Goal: Entertainment & Leisure: Consume media (video, audio)

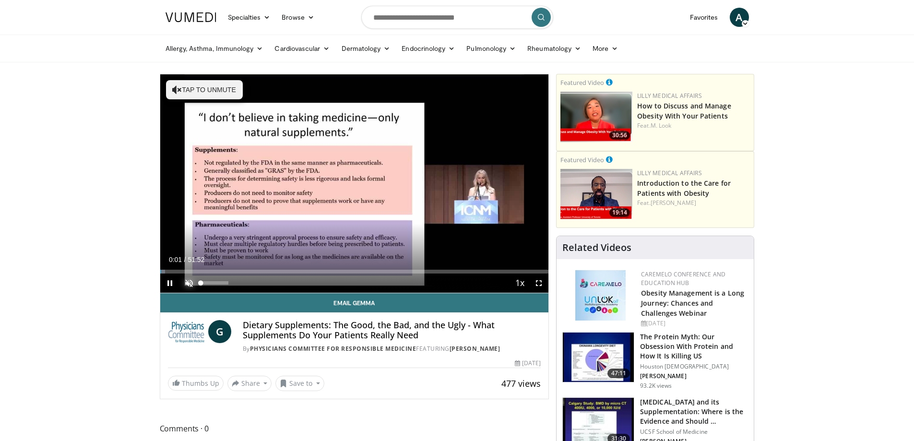
click at [188, 282] on span "Video Player" at bounding box center [188, 282] width 19 height 19
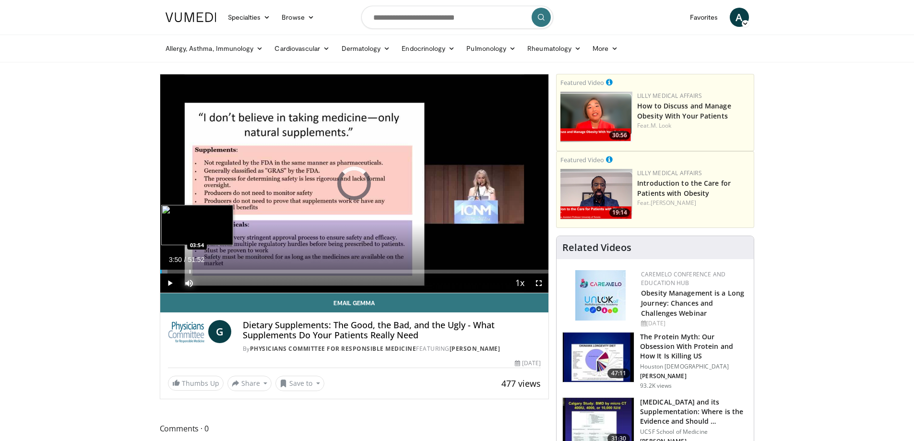
click at [189, 270] on div "Progress Bar" at bounding box center [189, 272] width 1 height 4
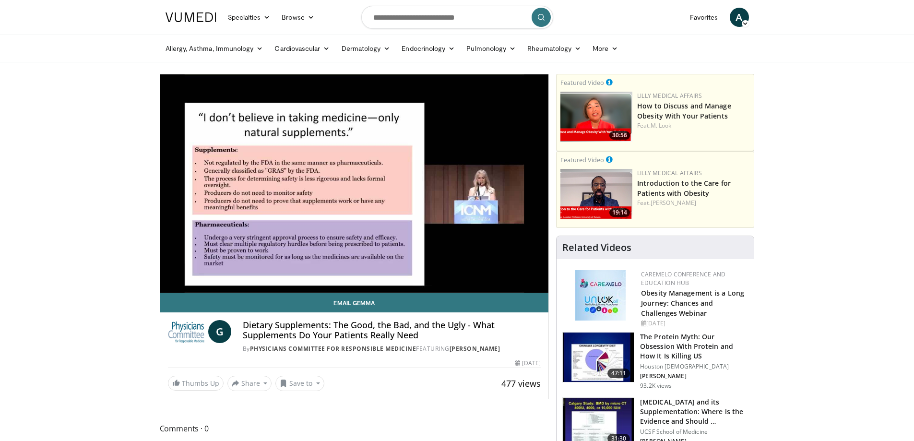
click at [210, 269] on video-js "**********" at bounding box center [354, 183] width 388 height 219
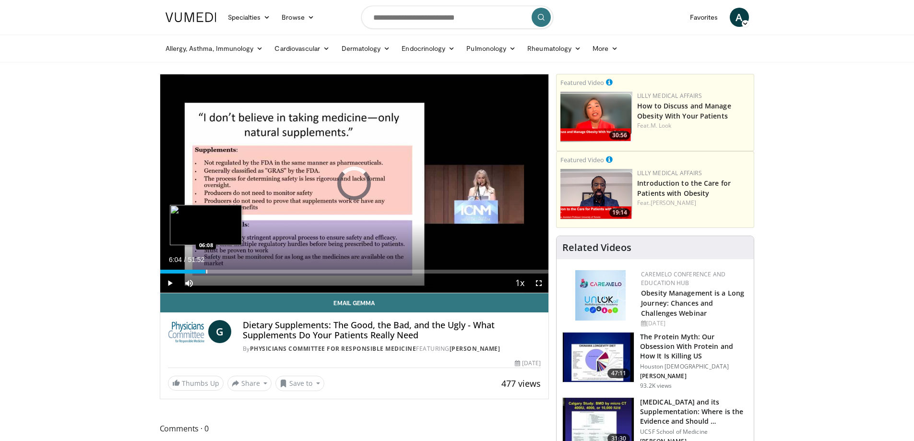
click at [205, 272] on div "Loaded : 9.56% 06:04 06:08" at bounding box center [354, 272] width 388 height 4
click at [215, 272] on div "Progress Bar" at bounding box center [215, 272] width 1 height 4
click at [231, 273] on div "Progress Bar" at bounding box center [231, 272] width 1 height 4
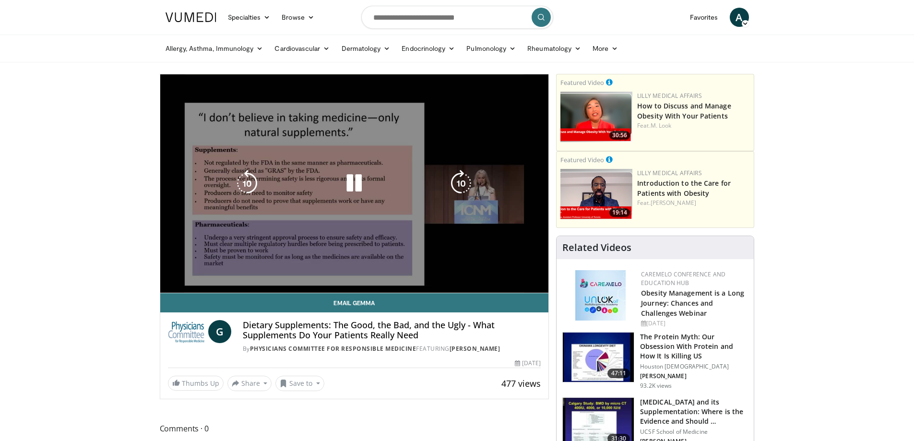
click at [244, 271] on div "10 seconds Tap to unmute" at bounding box center [354, 183] width 388 height 218
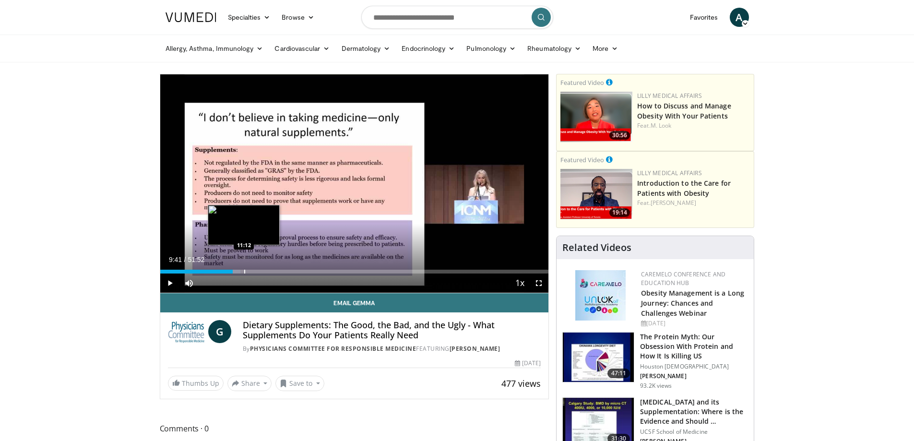
click at [244, 271] on div "Progress Bar" at bounding box center [244, 272] width 1 height 4
click at [235, 271] on div "10:07" at bounding box center [198, 272] width 76 height 4
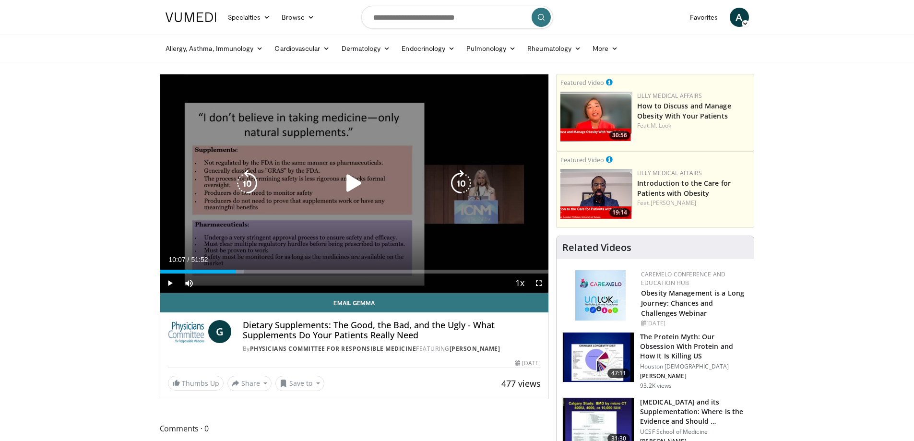
click at [352, 182] on icon "Video Player" at bounding box center [353, 183] width 27 height 27
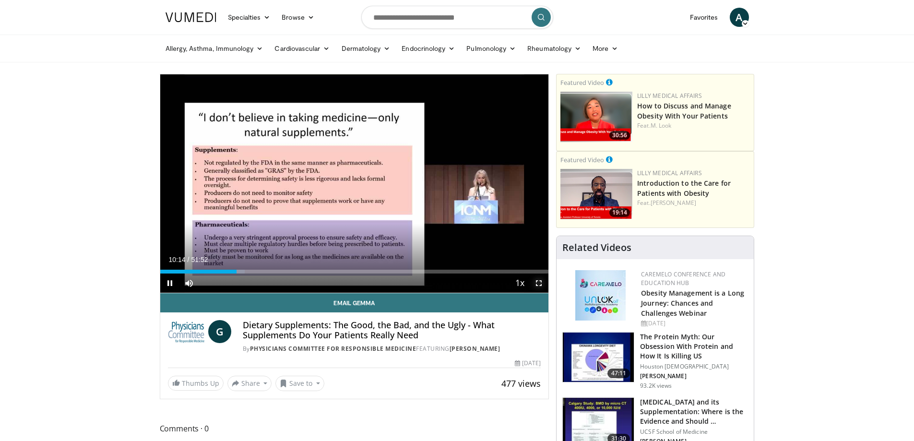
click at [537, 282] on span "Video Player" at bounding box center [538, 282] width 19 height 19
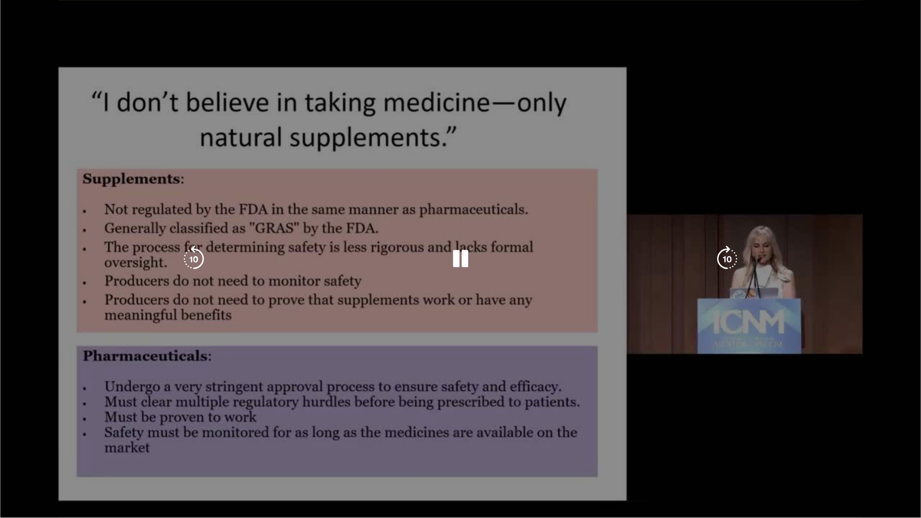
click at [197, 440] on div "10 seconds Tap to unmute" at bounding box center [460, 258] width 921 height 517
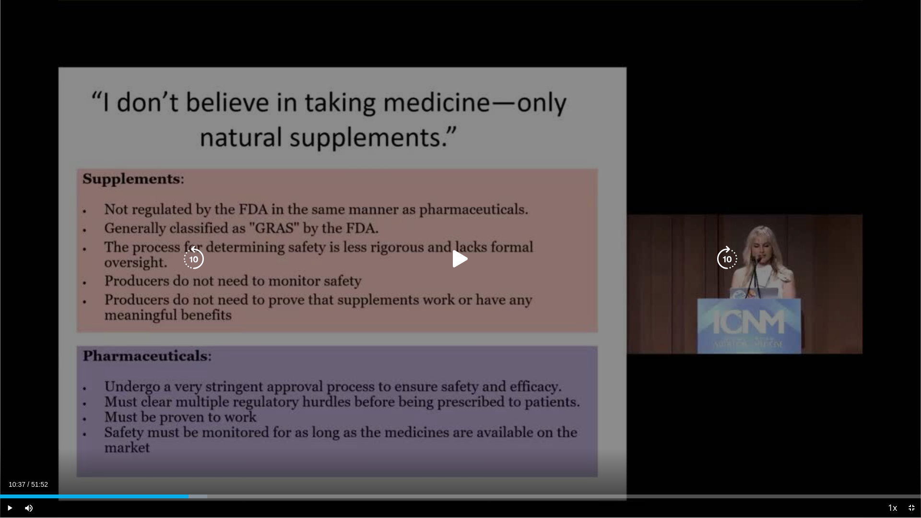
click at [460, 251] on icon "Video Player" at bounding box center [460, 259] width 27 height 27
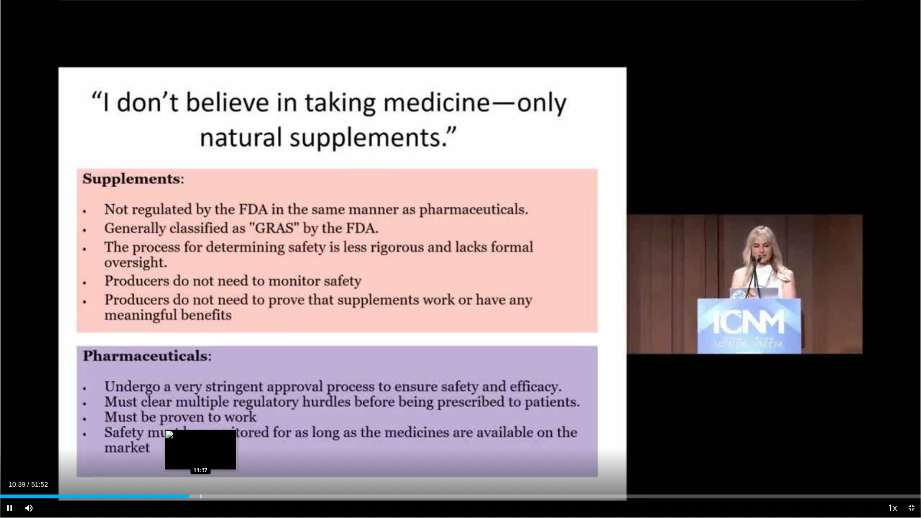
click at [200, 440] on div "Progress Bar" at bounding box center [200, 496] width 1 height 4
click at [220, 440] on div "Current Time 11:18 / Duration 51:52 Pause Skip Backward Skip Forward Mute 2% Lo…" at bounding box center [460, 507] width 921 height 19
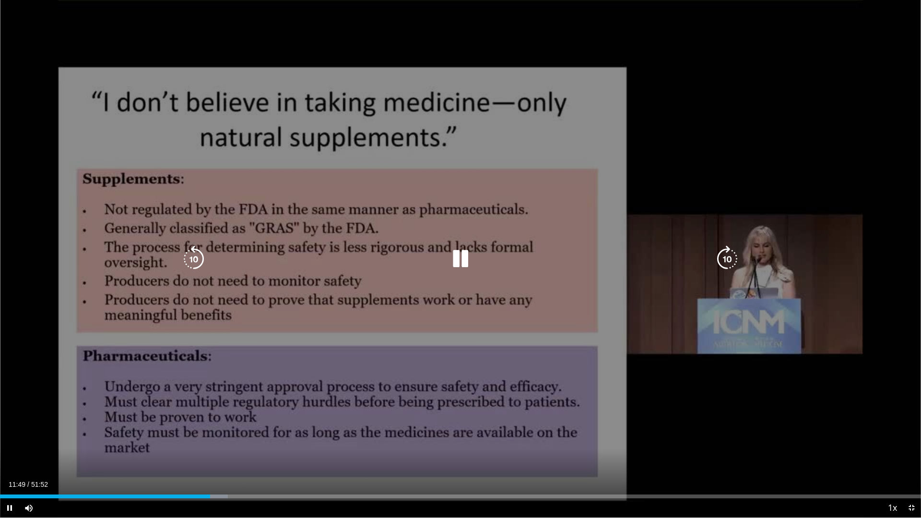
click at [692, 427] on div "10 seconds Tap to unmute" at bounding box center [460, 258] width 921 height 517
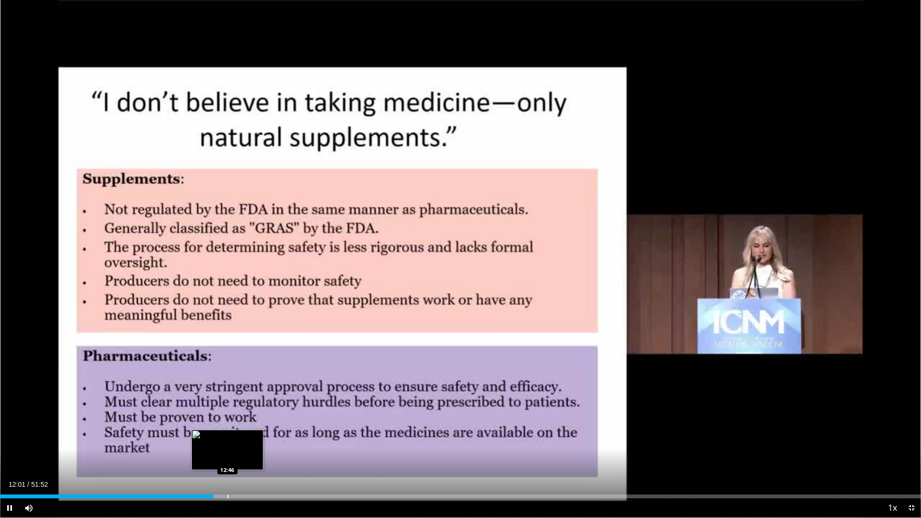
click at [227, 440] on div "Progress Bar" at bounding box center [227, 496] width 1 height 4
click at [247, 440] on div "Loaded : 26.99% 12:55 13:57" at bounding box center [460, 493] width 921 height 9
click at [257, 440] on div "Loaded : 29.00% 14:28 14:28" at bounding box center [460, 493] width 921 height 9
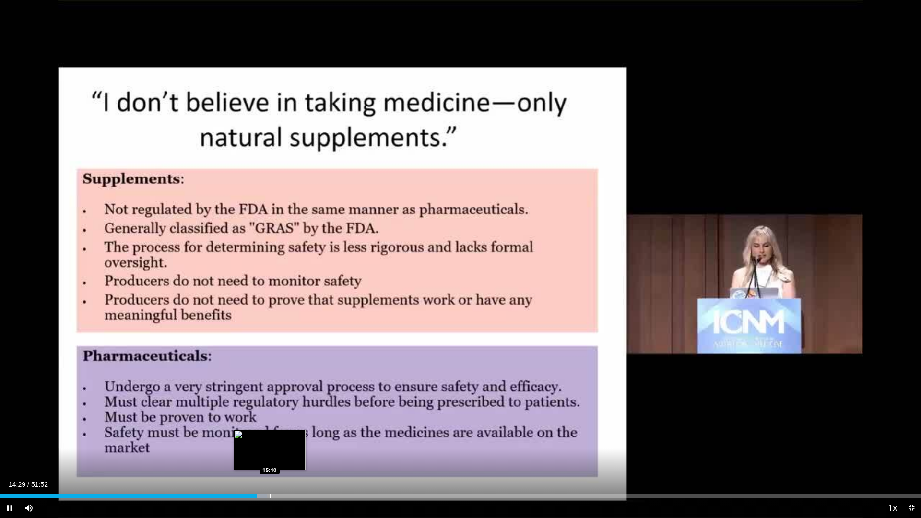
click at [270, 440] on div "Loaded : 29.00% 14:29 15:10" at bounding box center [460, 493] width 921 height 9
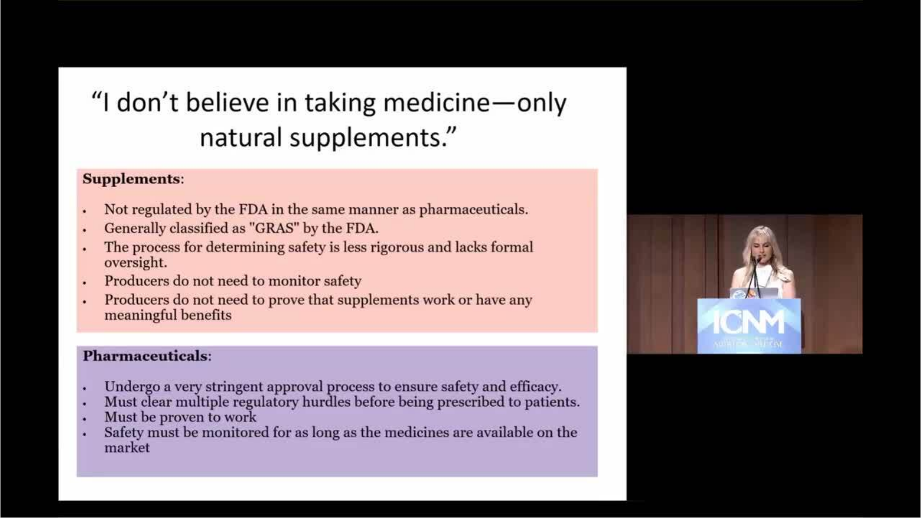
click at [283, 440] on div "10 seconds Tap to unmute" at bounding box center [460, 258] width 921 height 517
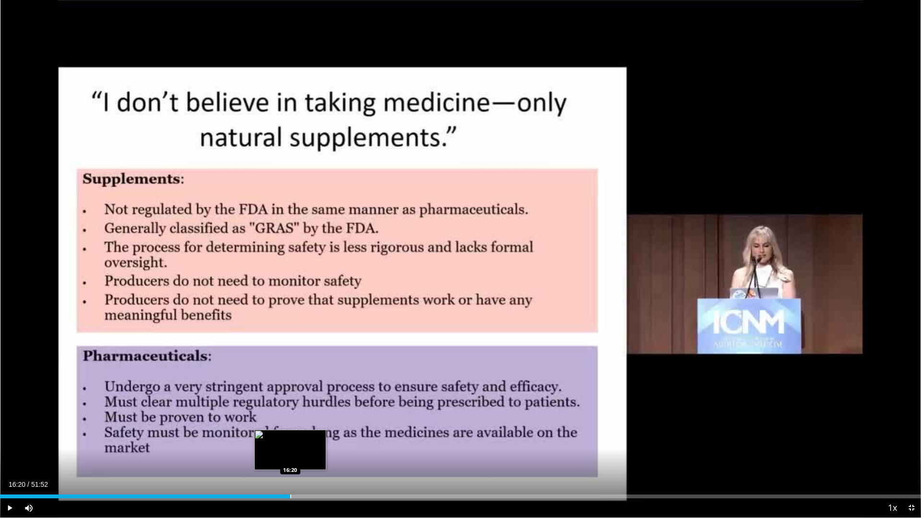
click at [290, 440] on div "Progress Bar" at bounding box center [290, 496] width 1 height 4
click at [911, 440] on span "Video Player" at bounding box center [911, 507] width 19 height 19
